Goal: Task Accomplishment & Management: Use online tool/utility

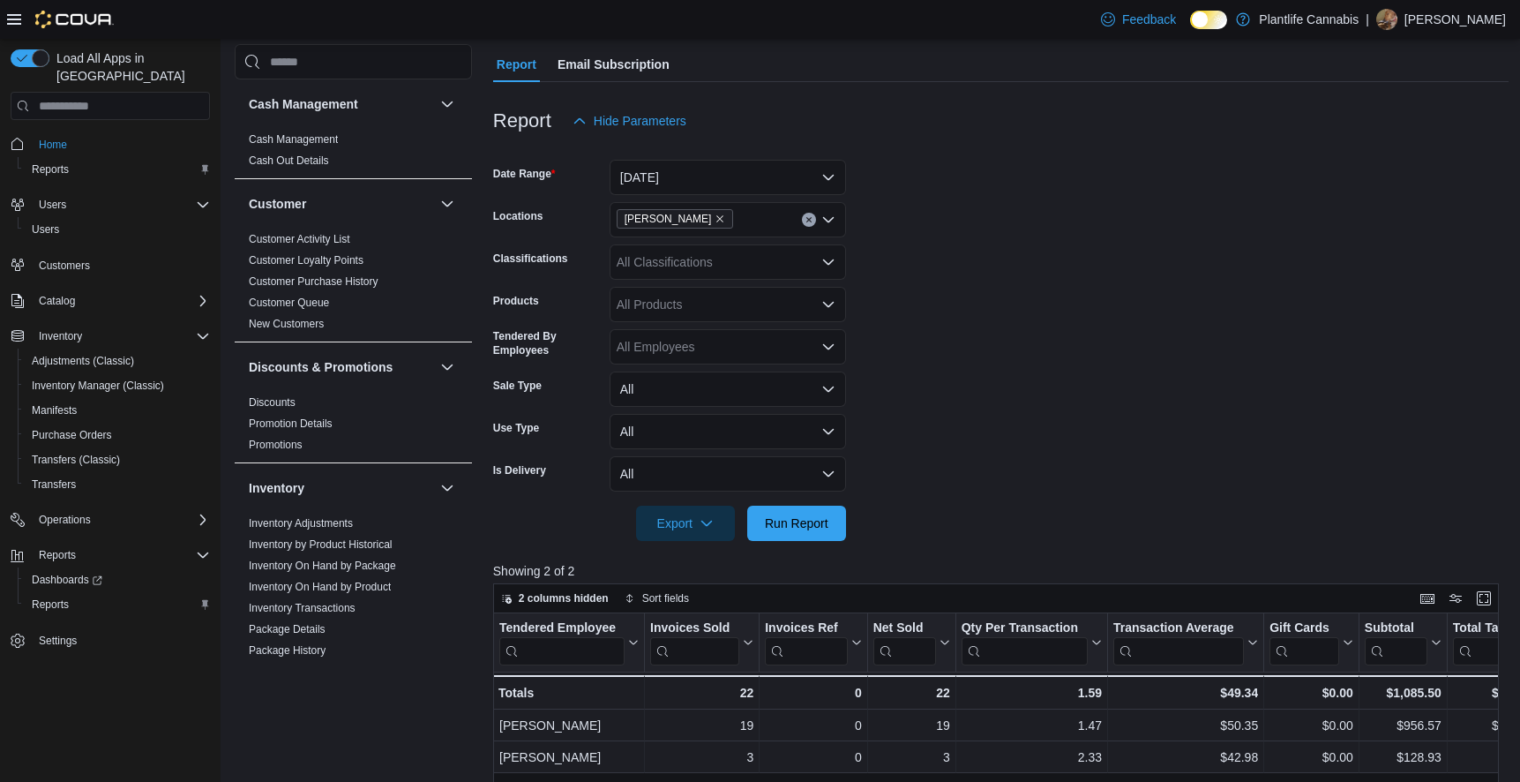
scroll to position [915, 0]
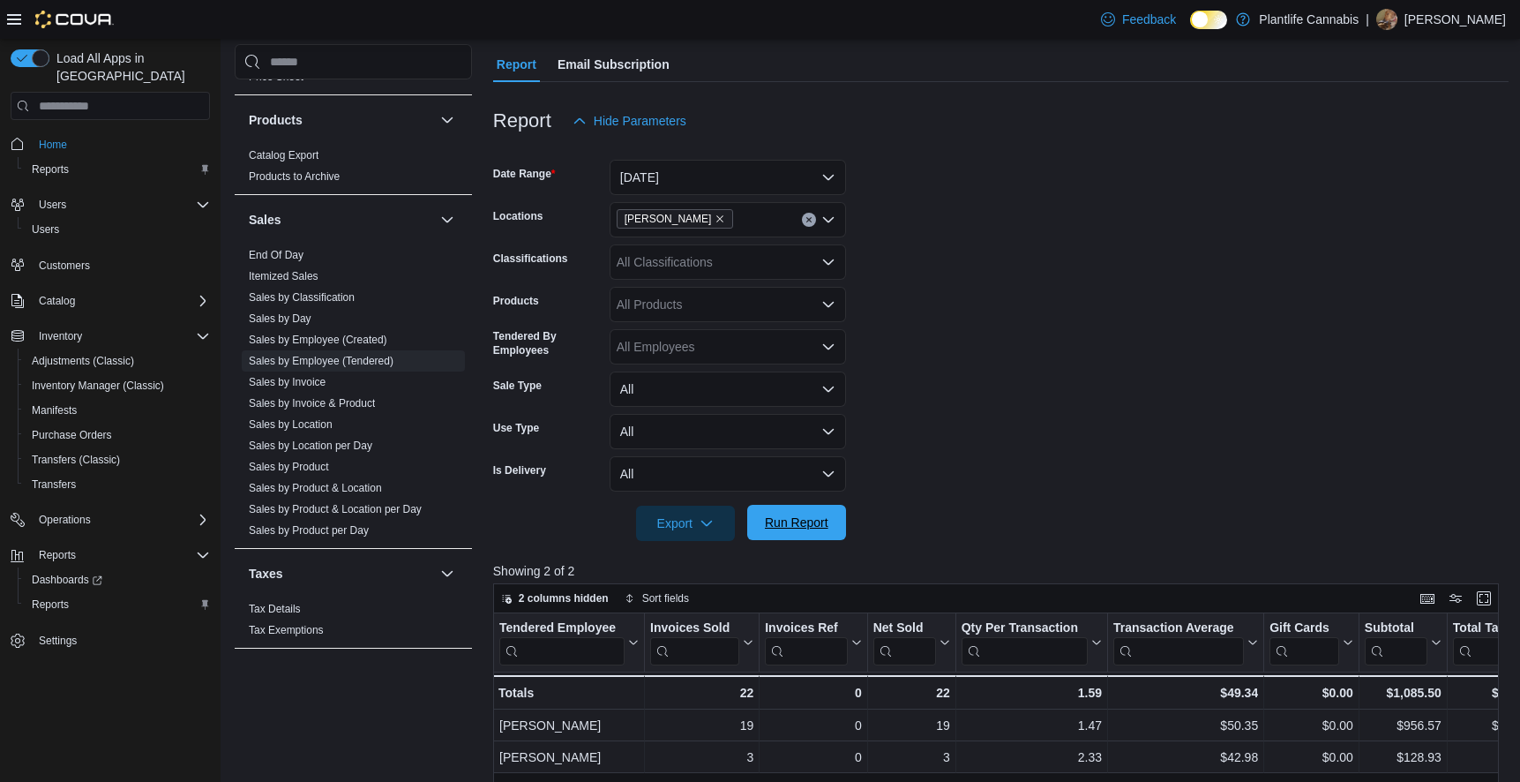
click at [775, 529] on span "Run Report" at bounding box center [797, 523] width 64 height 18
click at [758, 260] on div "All Classifications" at bounding box center [728, 261] width 236 height 35
type input "***"
click at [736, 293] on span "Accessory Group" at bounding box center [695, 292] width 94 height 18
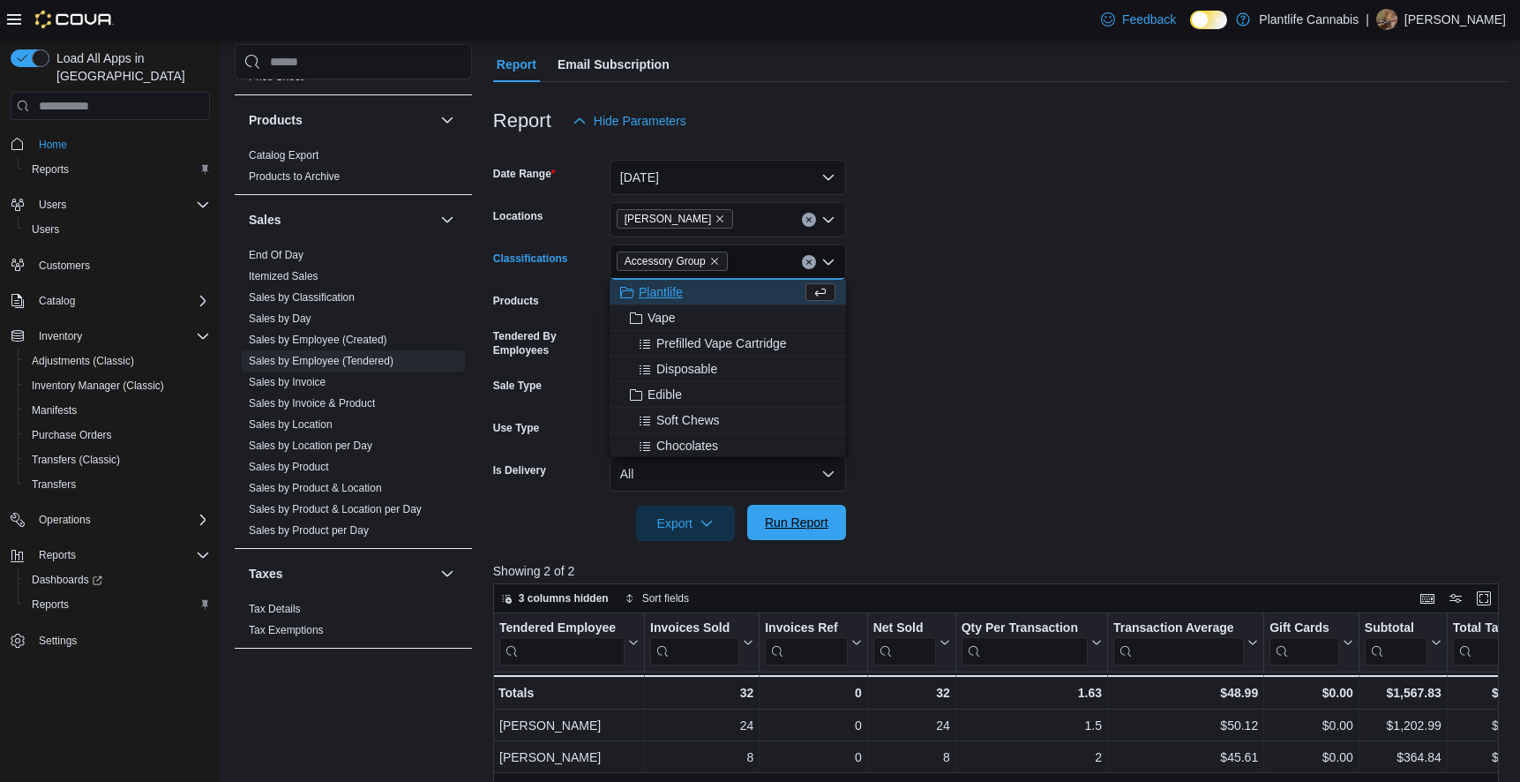
click at [801, 518] on span "Run Report" at bounding box center [797, 523] width 64 height 18
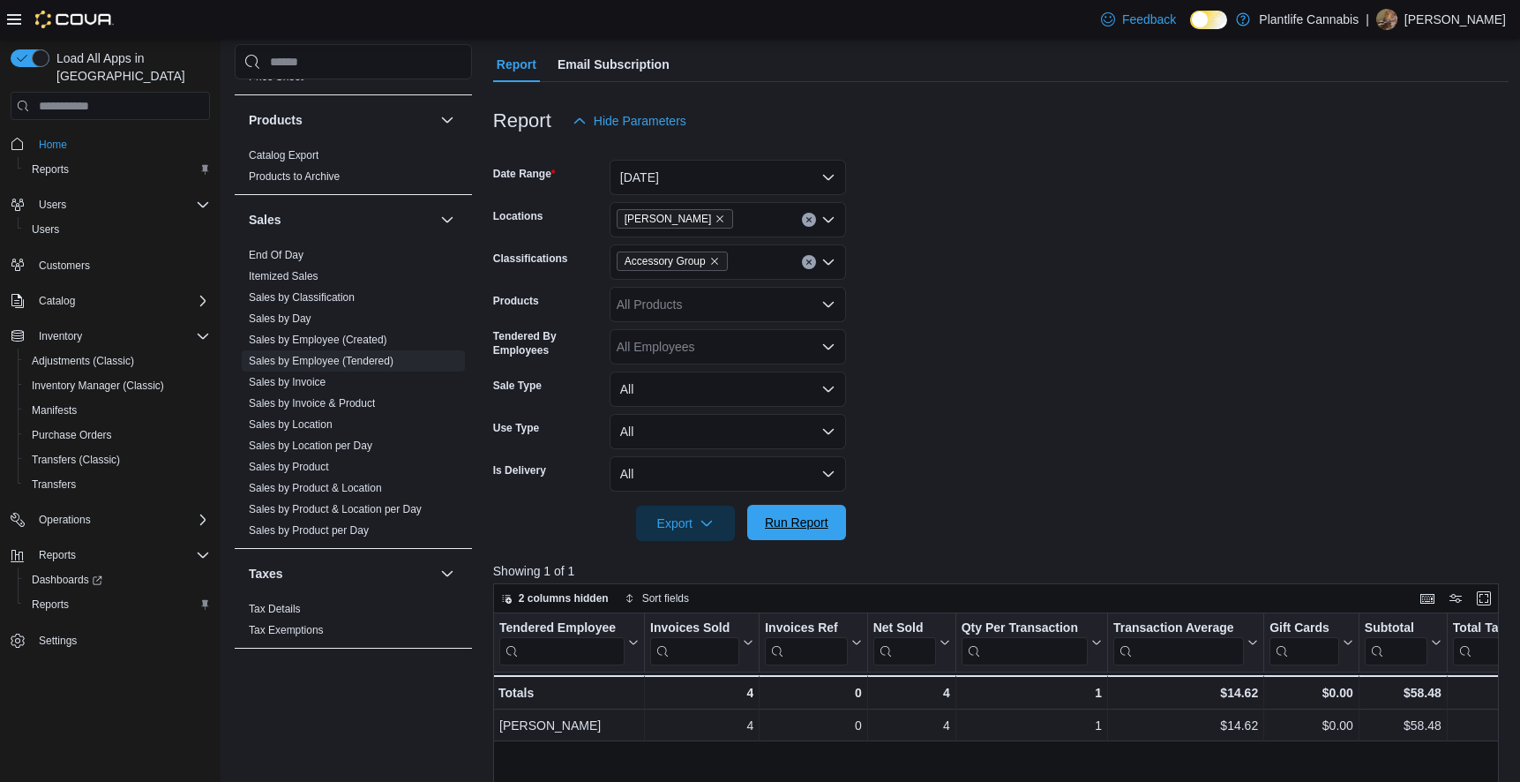
click at [786, 524] on span "Run Report" at bounding box center [797, 523] width 64 height 18
click at [792, 522] on span "Run Report" at bounding box center [797, 523] width 64 height 18
click at [711, 259] on icon "Remove Accessory Group from selection in this group" at bounding box center [714, 261] width 11 height 11
click at [797, 525] on span "Run Report" at bounding box center [797, 523] width 64 height 18
